Goal: Check status: Check status

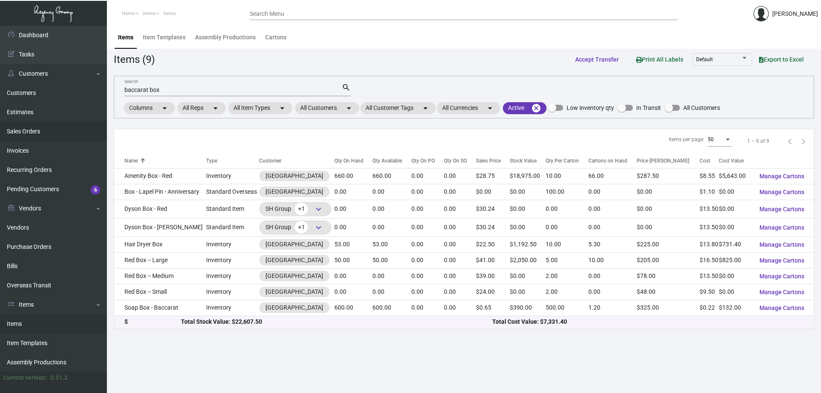
click at [63, 132] on link "Sales Orders" at bounding box center [53, 131] width 107 height 19
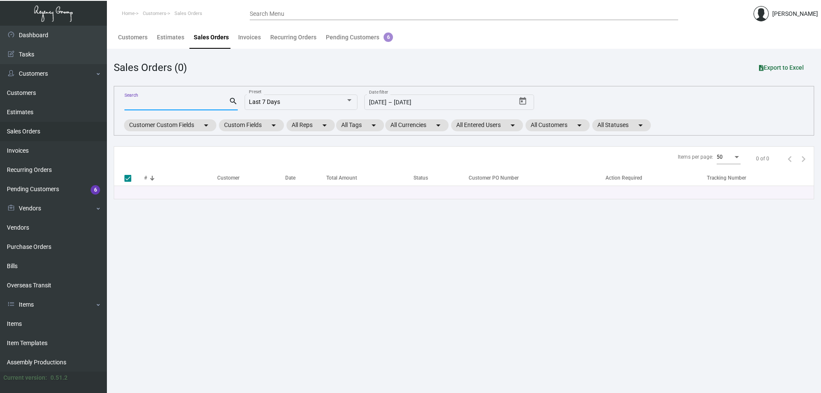
drag, startPoint x: 63, startPoint y: 132, endPoint x: 179, endPoint y: 100, distance: 120.1
click at [174, 103] on input "Search" at bounding box center [176, 103] width 104 height 7
type input "[PERSON_NAME][GEOGRAPHIC_DATA]"
checkbox input "false"
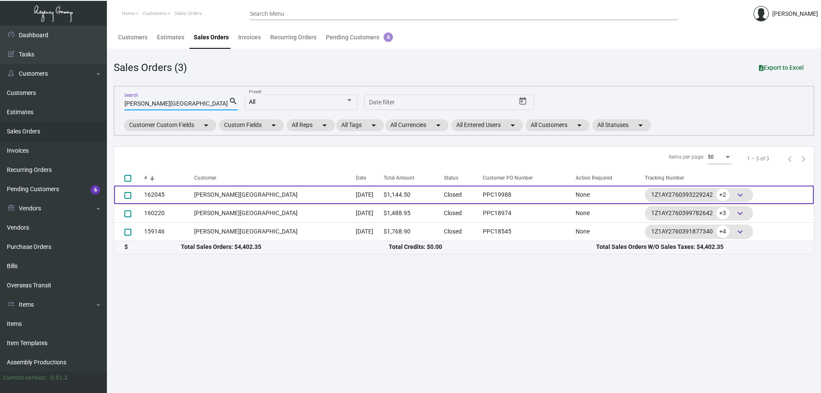
type input "[PERSON_NAME][GEOGRAPHIC_DATA]"
click at [233, 196] on td "[PERSON_NAME][GEOGRAPHIC_DATA]" at bounding box center [275, 195] width 162 height 18
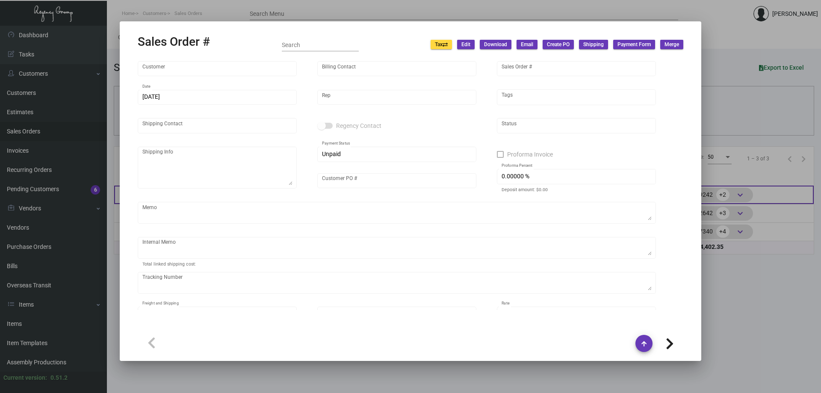
type input "[PERSON_NAME][GEOGRAPHIC_DATA]"
type input "162045"
type input "[DATE]"
type input "[PERSON_NAME]"
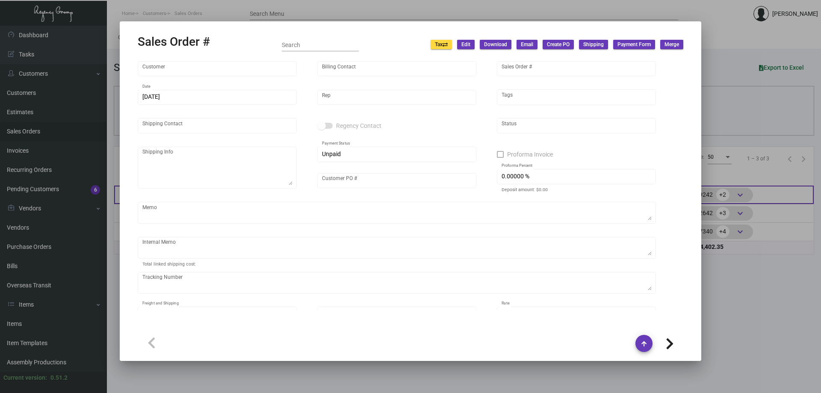
type input "[PERSON_NAME]"
type textarea "[PERSON_NAME][GEOGRAPHIC_DATA] - [PERSON_NAME] [STREET_ADDRESS]"
type input "PPC19988"
type textarea "65.73"
type input "United States Dollar $"
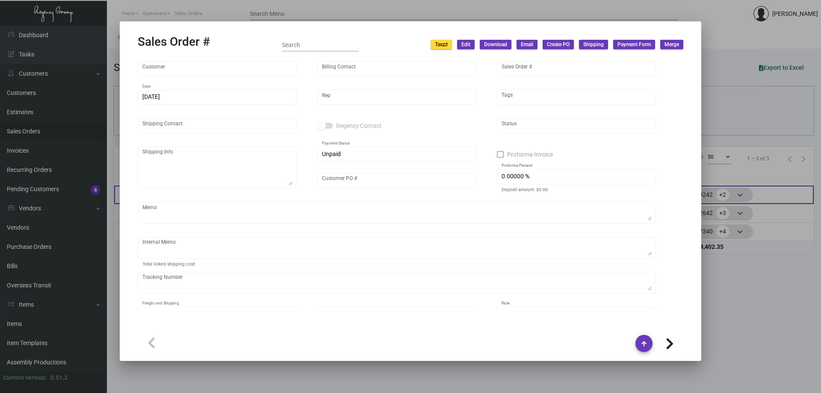
type input "9.00000 %"
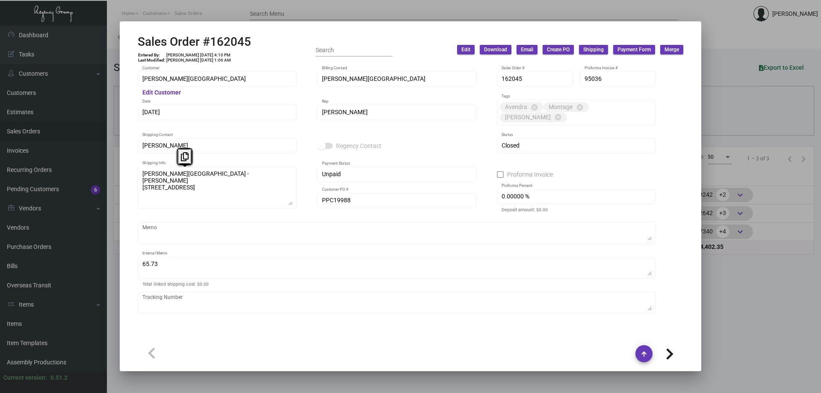
click at [130, 175] on div "[PERSON_NAME][GEOGRAPHIC_DATA] Customer Edit Customer [PERSON_NAME][GEOGRAPHIC_…" at bounding box center [410, 192] width 566 height 255
click at [183, 154] on icon at bounding box center [185, 156] width 8 height 9
